Goal: Transaction & Acquisition: Purchase product/service

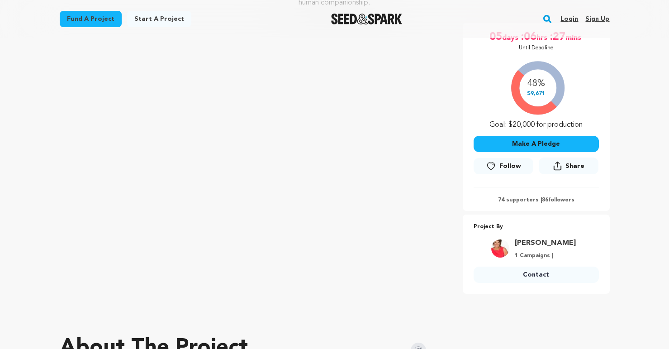
scroll to position [164, 0]
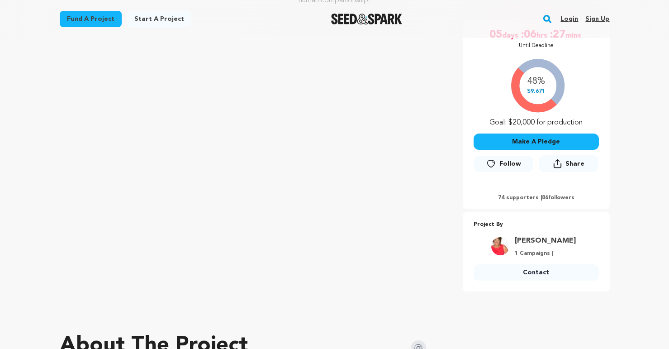
click at [537, 143] on button "Make A Pledge" at bounding box center [536, 141] width 125 height 16
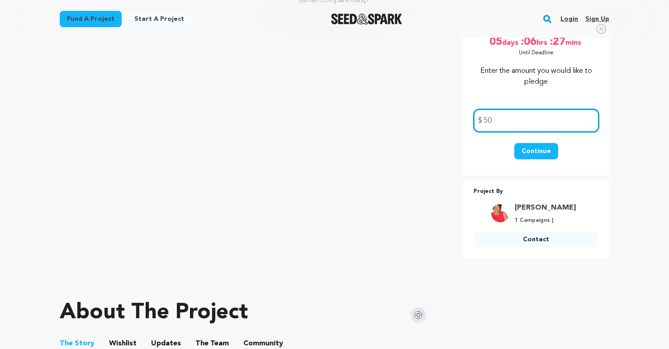
type input "50"
click at [537, 152] on button "Continue" at bounding box center [536, 151] width 44 height 16
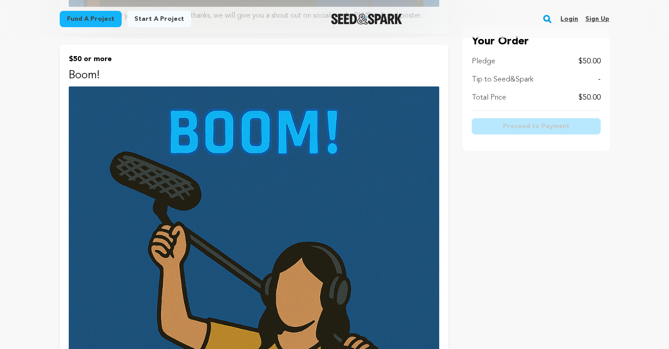
scroll to position [580, 0]
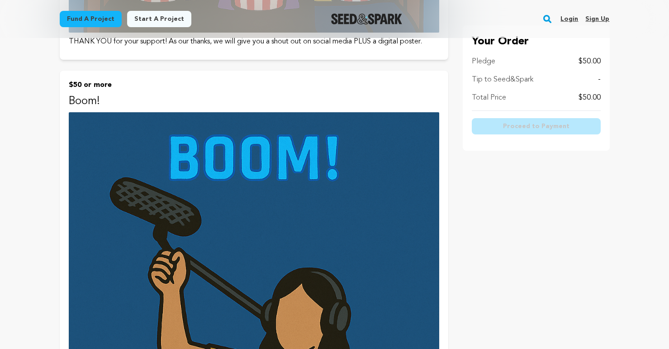
click at [243, 242] on img at bounding box center [254, 297] width 371 height 371
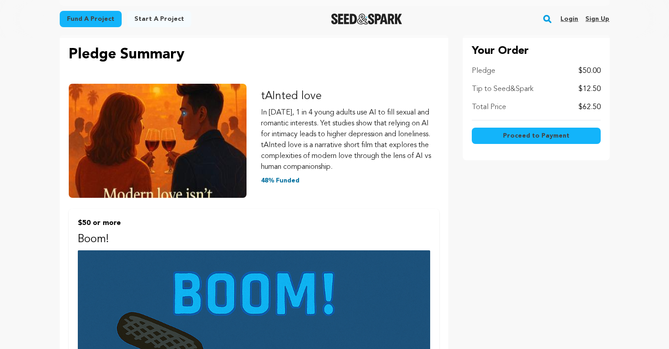
scroll to position [97, 0]
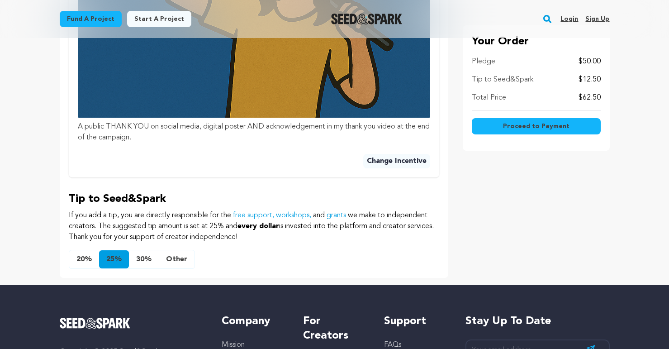
scroll to position [586, 0]
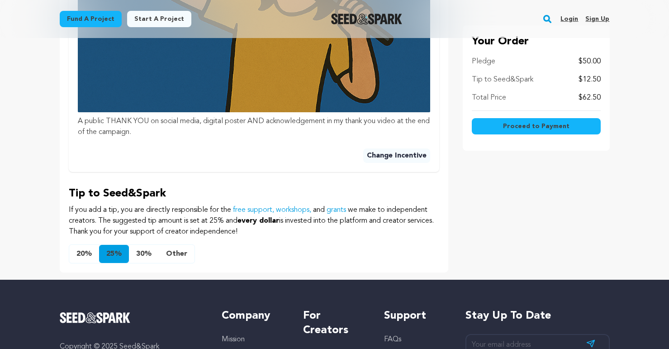
click at [182, 254] on button "Other" at bounding box center [177, 254] width 36 height 18
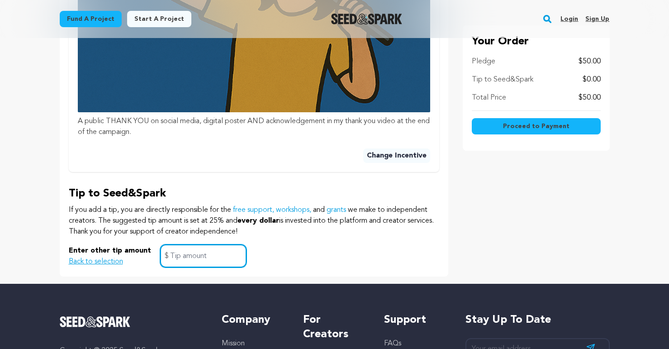
click at [182, 254] on input "text" at bounding box center [203, 255] width 86 height 23
type input "1"
click at [559, 124] on span "Proceed to Payment" at bounding box center [536, 126] width 67 height 9
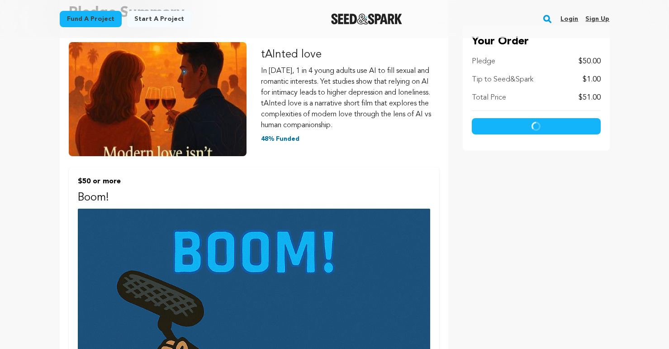
scroll to position [135, 0]
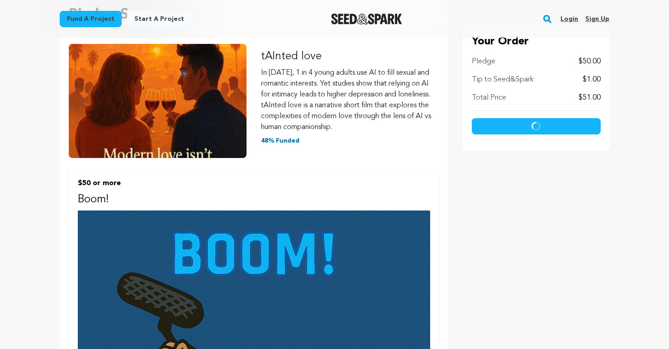
click at [550, 129] on button "Proceed to Payment" at bounding box center [536, 126] width 129 height 16
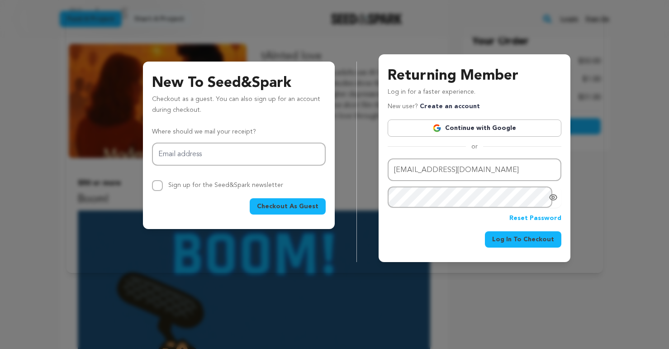
click at [538, 242] on span "Log In To Checkout" at bounding box center [523, 239] width 62 height 9
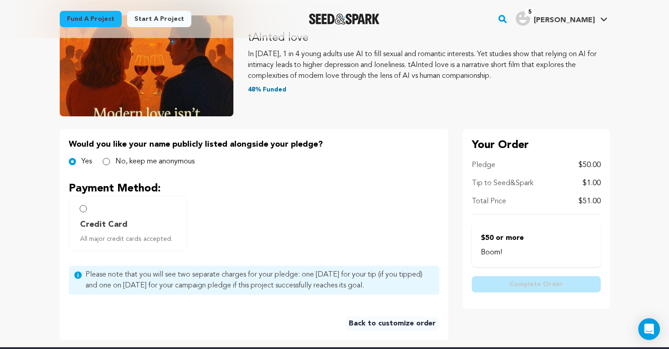
scroll to position [109, 0]
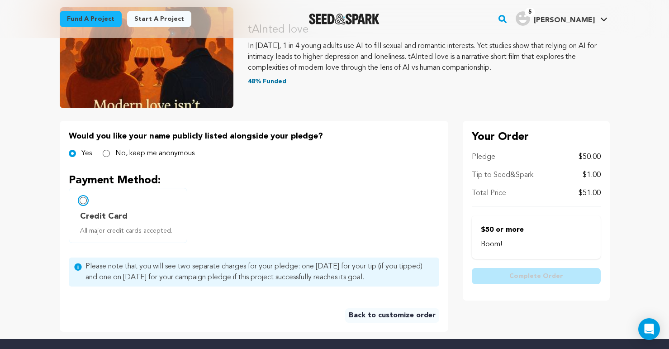
click at [82, 200] on input "Credit Card All major credit cards accepted." at bounding box center [83, 200] width 7 height 7
radio input "false"
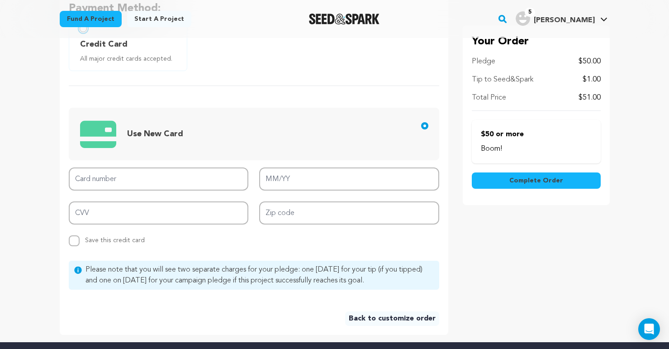
scroll to position [288, 0]
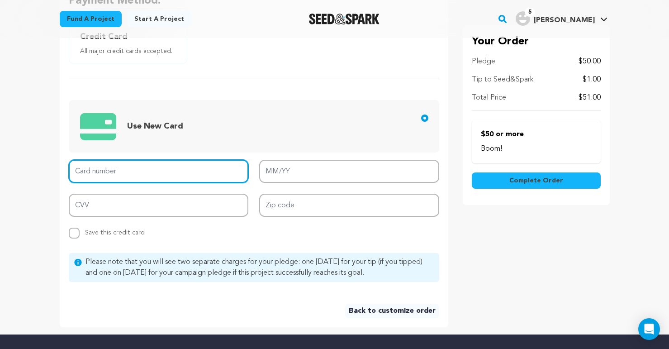
click at [177, 171] on input "Card number" at bounding box center [159, 171] width 180 height 23
type input "4071 6621 1772 6722"
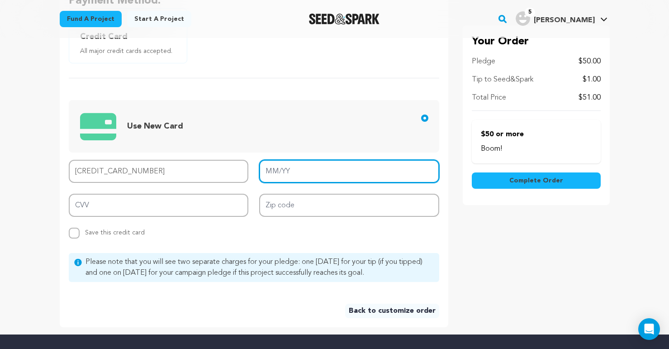
click at [284, 173] on input "MM/YY" at bounding box center [349, 171] width 180 height 23
type input "10/29"
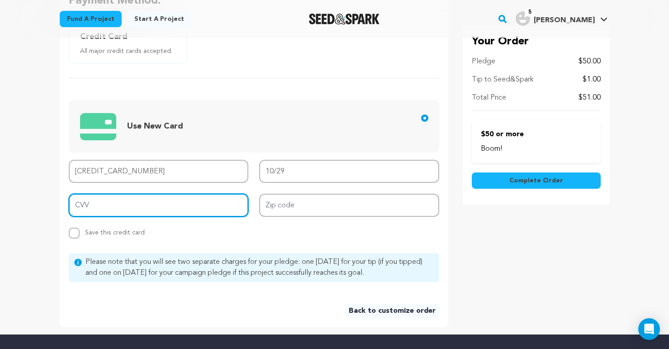
click at [162, 203] on input "CVV" at bounding box center [159, 205] width 180 height 23
type input "353"
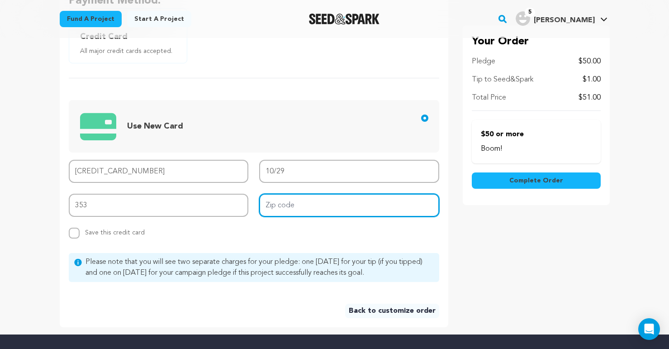
click at [294, 204] on input "Zip code" at bounding box center [349, 205] width 180 height 23
type input "93405"
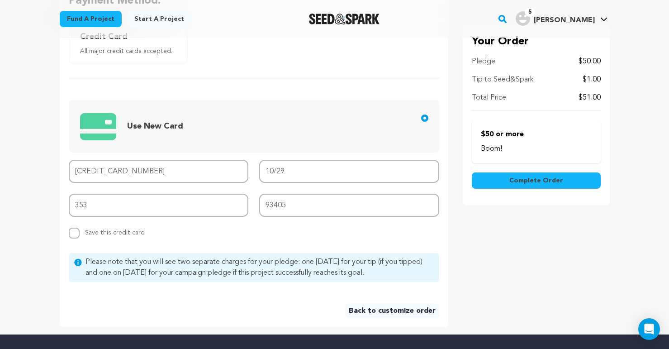
click at [545, 181] on span "Complete Order" at bounding box center [536, 180] width 54 height 9
